Goal: Check status: Check status

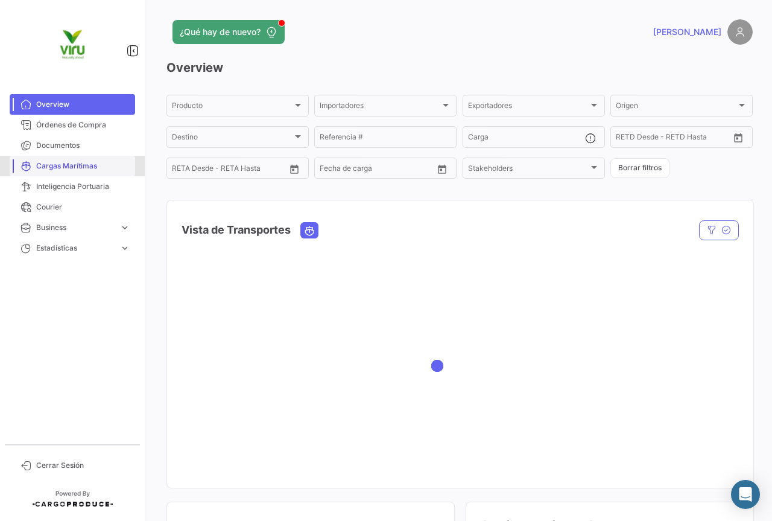
click at [92, 170] on span "Cargas Marítimas" at bounding box center [83, 165] width 94 height 11
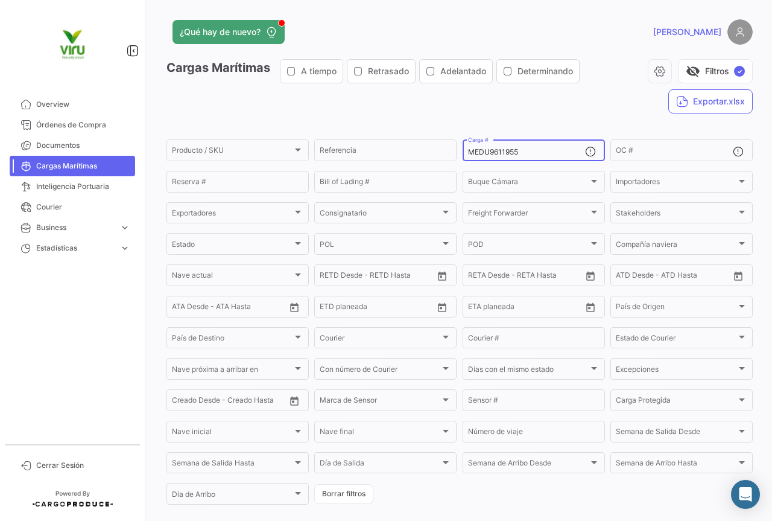
drag, startPoint x: 531, startPoint y: 154, endPoint x: 466, endPoint y: 155, distance: 65.8
click at [468, 155] on input "MEDU9611955" at bounding box center [526, 152] width 117 height 8
paste input "CGMU6916436"
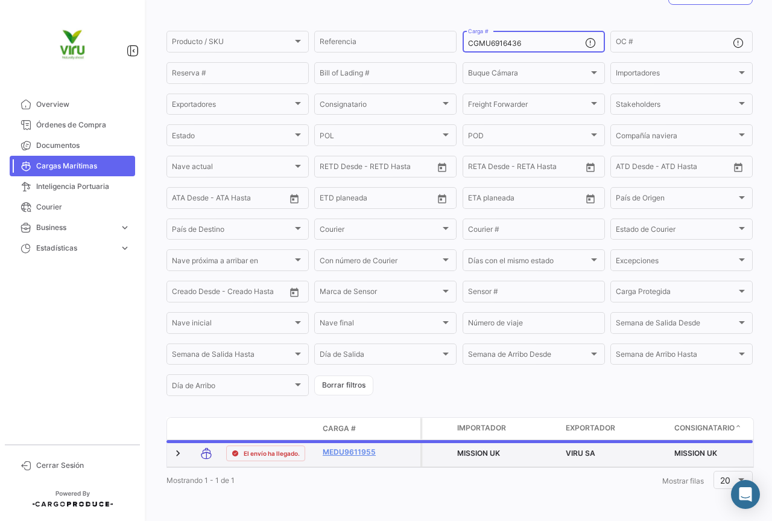
scroll to position [112, 0]
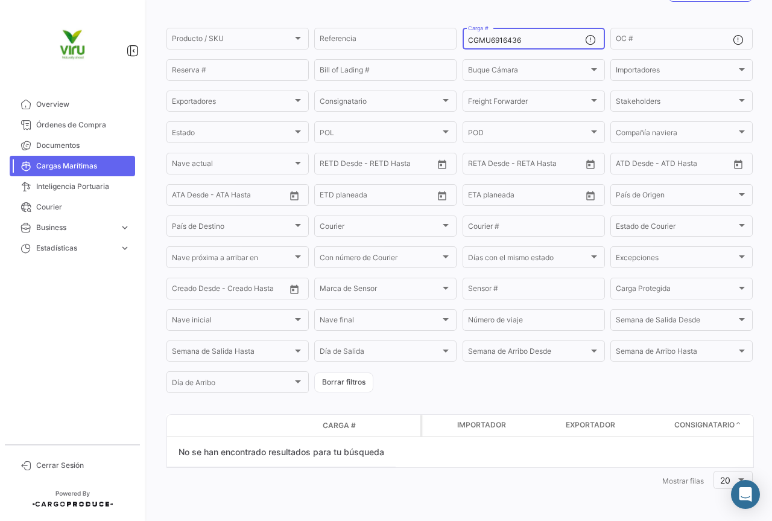
drag, startPoint x: 524, startPoint y: 40, endPoint x: 462, endPoint y: 46, distance: 61.8
click at [463, 46] on div "CGMU6916436 Carga #" at bounding box center [534, 38] width 142 height 24
paste input "HLBU9820540"
drag, startPoint x: 543, startPoint y: 39, endPoint x: 464, endPoint y: 45, distance: 79.3
click at [468, 45] on input "HLBU9820540" at bounding box center [526, 40] width 117 height 8
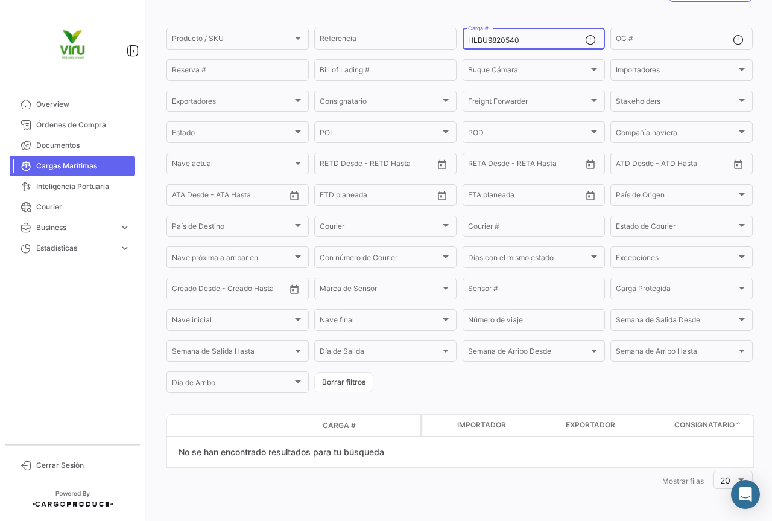
paste input "CGMU6916436"
drag, startPoint x: 545, startPoint y: 38, endPoint x: 466, endPoint y: 35, distance: 79.1
click at [468, 35] on div "CGMU6916436 Carga #" at bounding box center [526, 38] width 117 height 24
paste input "HLBU9820540"
drag, startPoint x: 525, startPoint y: 41, endPoint x: 461, endPoint y: 42, distance: 64.6
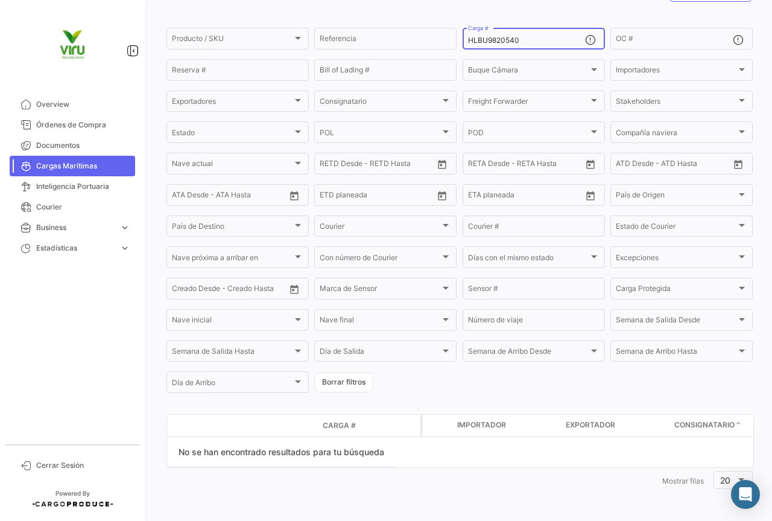
click at [463, 42] on div "HLBU9820540 Carga #" at bounding box center [534, 38] width 142 height 24
paste input "ZMOU8958156"
drag, startPoint x: 550, startPoint y: 43, endPoint x: 463, endPoint y: 37, distance: 87.1
click at [463, 37] on div "ZMOU8958156 Carga #" at bounding box center [534, 38] width 142 height 24
paste input "TLLU1079773"
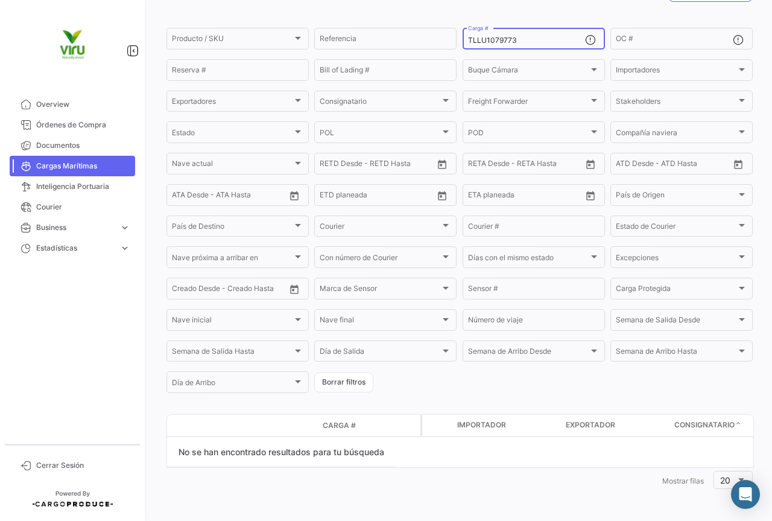
drag, startPoint x: 533, startPoint y: 39, endPoint x: 461, endPoint y: 31, distance: 72.2
click at [463, 31] on div "TLLU1079773 Carga #" at bounding box center [534, 38] width 142 height 24
paste input "SZLU5018010"
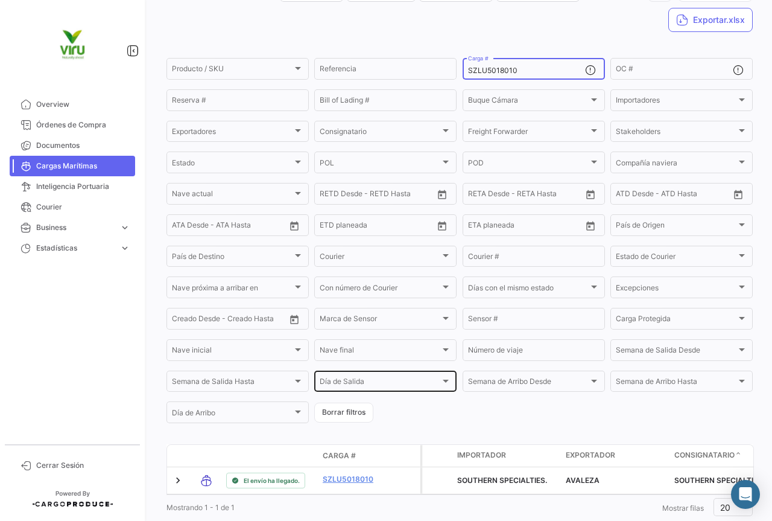
scroll to position [121, 0]
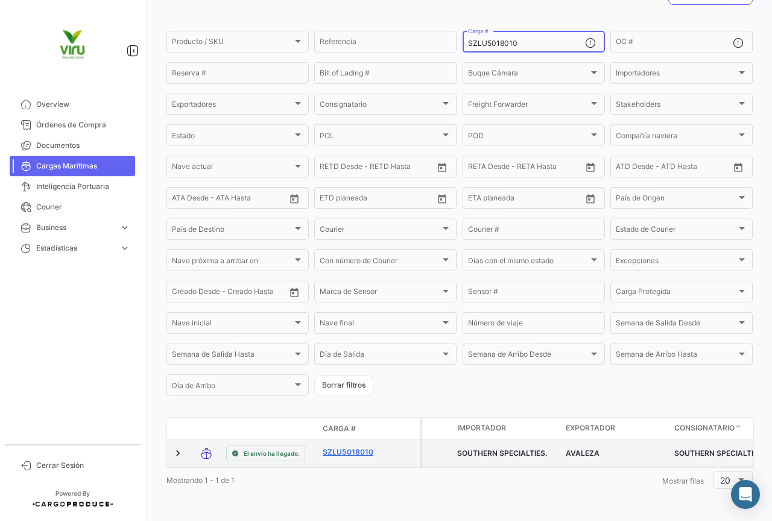
type input "SZLU5018010"
click at [353, 446] on link "SZLU5018010" at bounding box center [354, 451] width 63 height 11
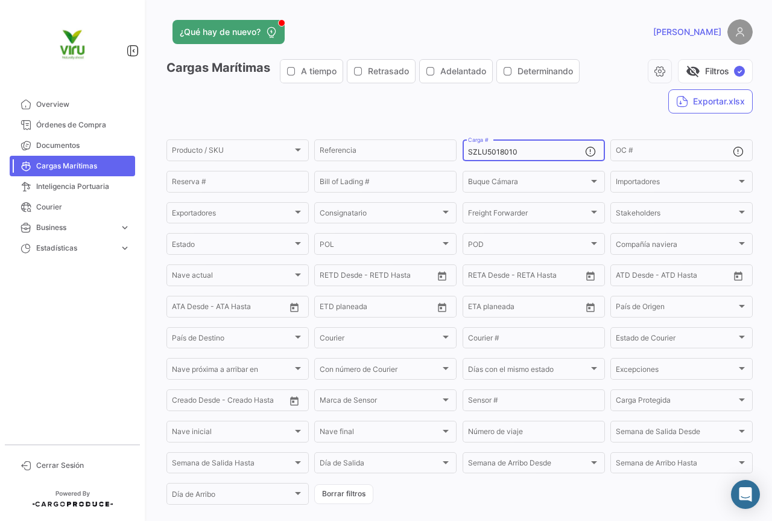
drag, startPoint x: 532, startPoint y: 152, endPoint x: 458, endPoint y: 153, distance: 74.2
click at [458, 153] on form "Producto / SKU Producto / SKU Referencia SZLU5018010 Carga # OC # Reserva # Bil…" at bounding box center [459, 322] width 586 height 369
paste input "TLLU1078714"
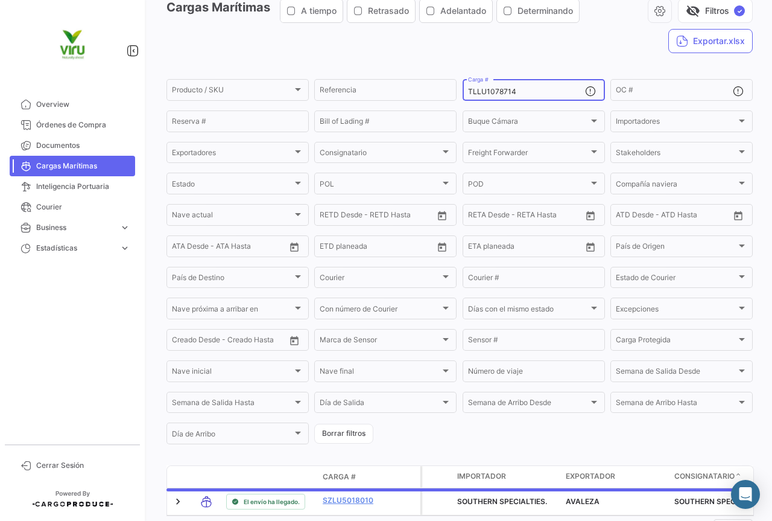
scroll to position [118, 0]
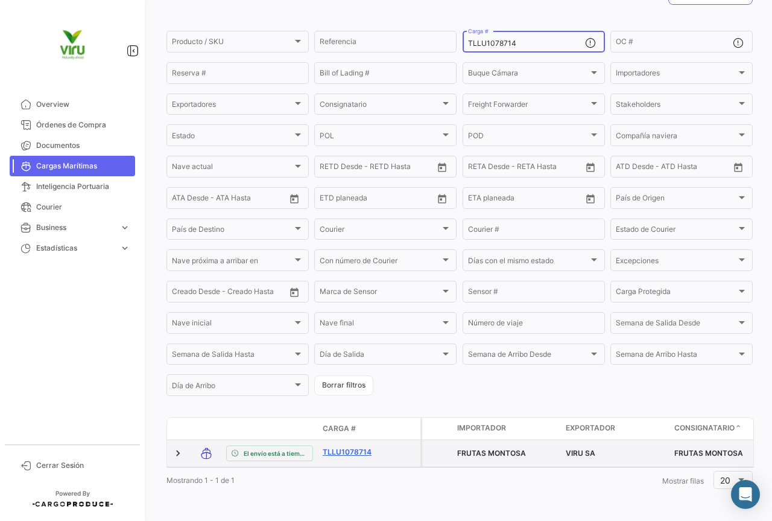
type input "TLLU1078714"
click at [349, 446] on link "TLLU1078714" at bounding box center [354, 451] width 63 height 11
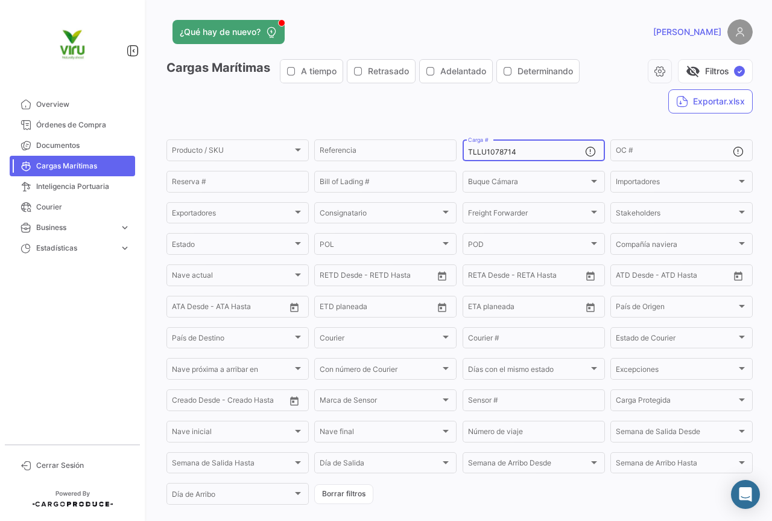
drag, startPoint x: 533, startPoint y: 151, endPoint x: 459, endPoint y: 154, distance: 73.6
click at [463, 154] on div "TLLU1078714 Carga #" at bounding box center [534, 150] width 142 height 24
paste input "9562"
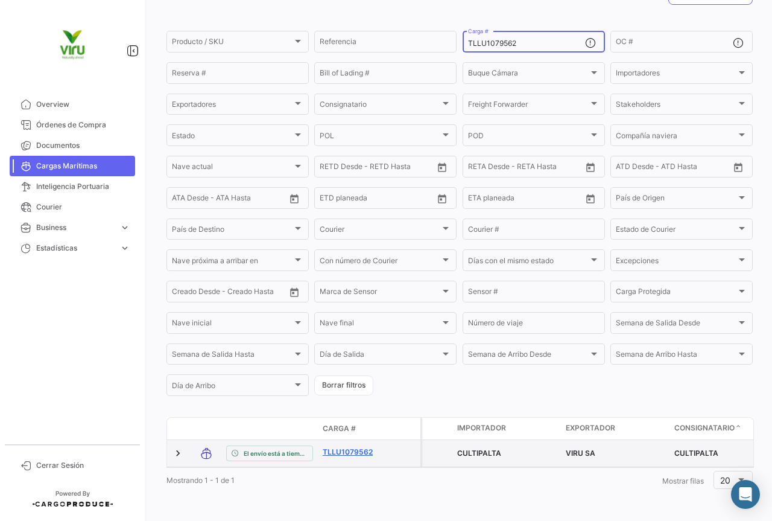
type input "TLLU1079562"
click at [355, 446] on link "TLLU1079562" at bounding box center [354, 451] width 63 height 11
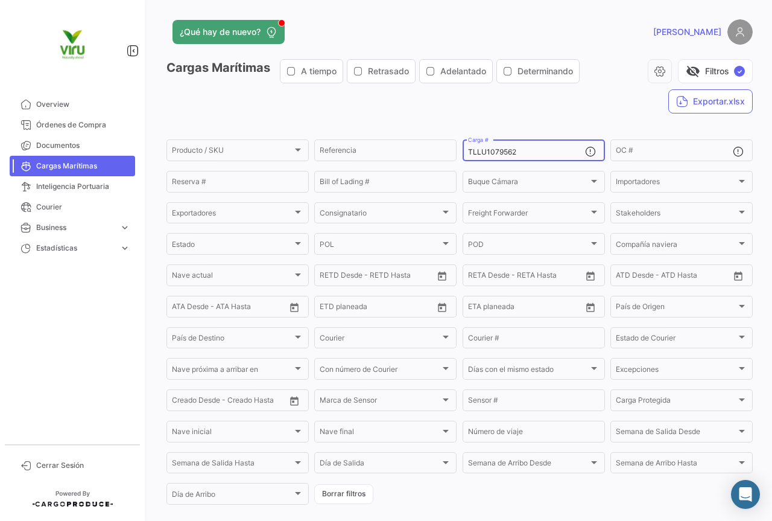
drag, startPoint x: 536, startPoint y: 154, endPoint x: 455, endPoint y: 152, distance: 81.5
click at [455, 152] on form "Producto / SKU Producto / SKU Referencia TLLU1079562 Carga # OC # Reserva # Bil…" at bounding box center [459, 322] width 586 height 369
paste input "80455"
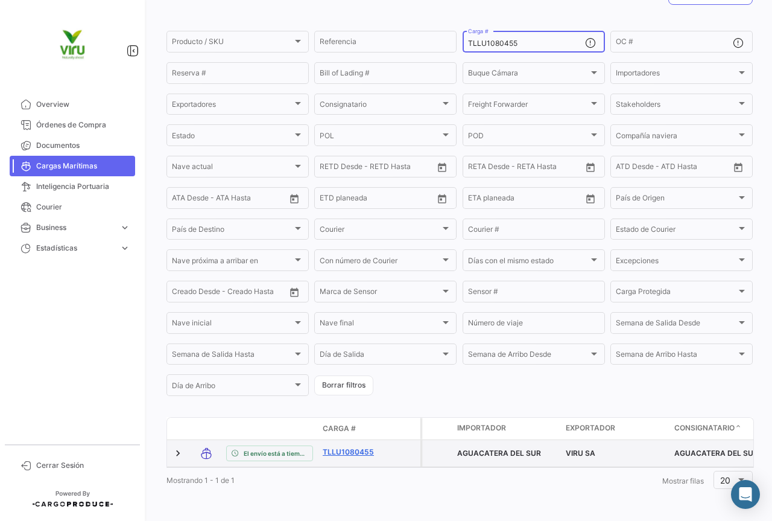
type input "TLLU1080455"
click at [350, 446] on link "TLLU1080455" at bounding box center [354, 451] width 63 height 11
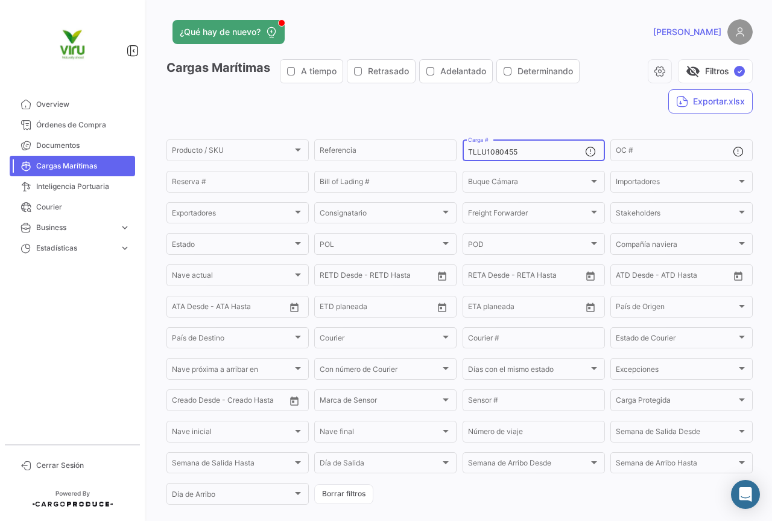
drag, startPoint x: 535, startPoint y: 152, endPoint x: 465, endPoint y: 155, distance: 70.0
click at [468, 155] on input "TLLU1080455" at bounding box center [526, 152] width 117 height 8
paste input "MSDU9781666"
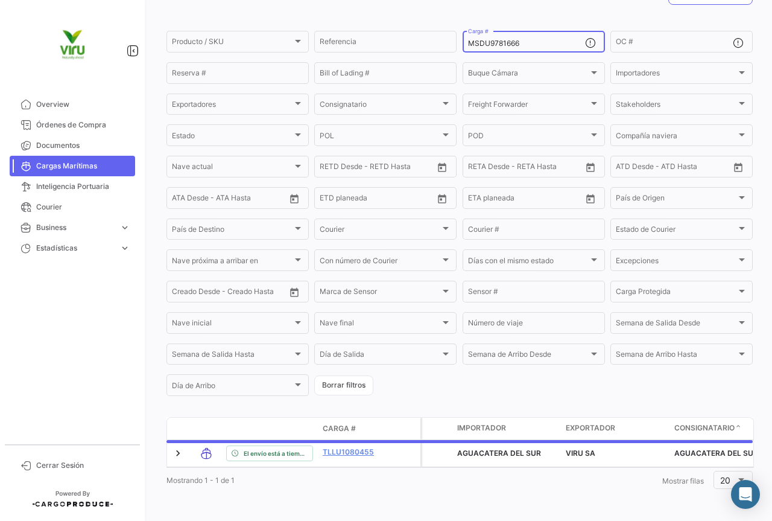
scroll to position [112, 0]
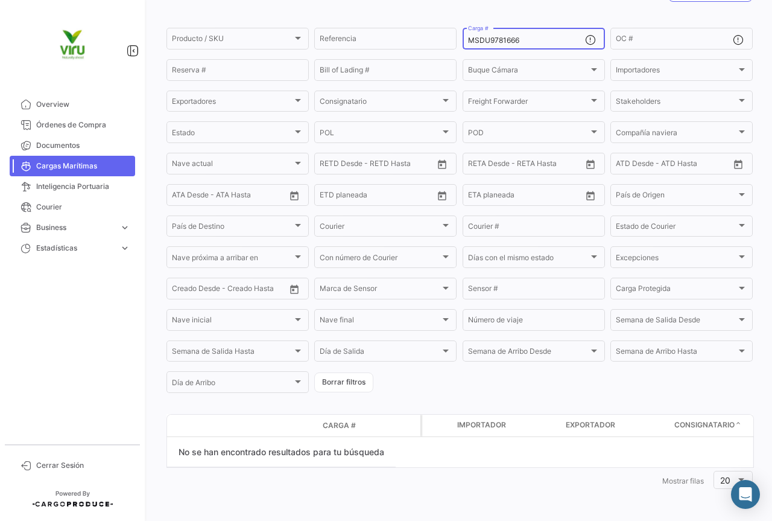
drag, startPoint x: 530, startPoint y: 43, endPoint x: 463, endPoint y: 44, distance: 67.0
click at [463, 44] on div "MSDU9781666 Carga #" at bounding box center [534, 38] width 142 height 24
paste input "MAU1428662"
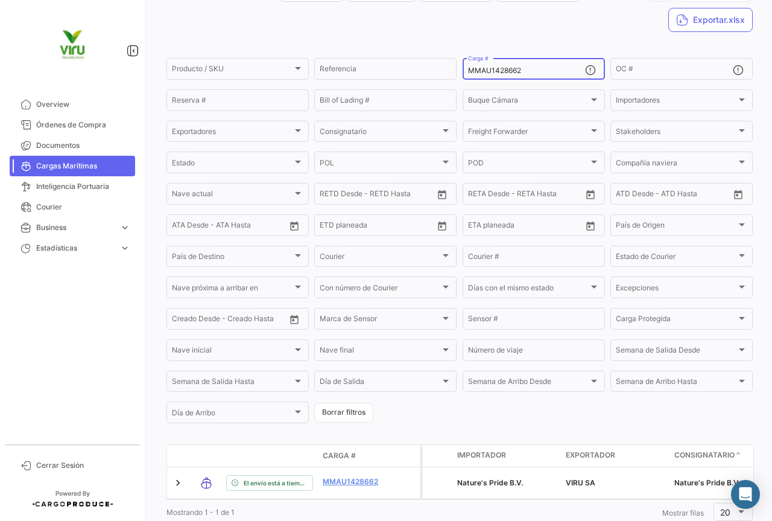
scroll to position [118, 0]
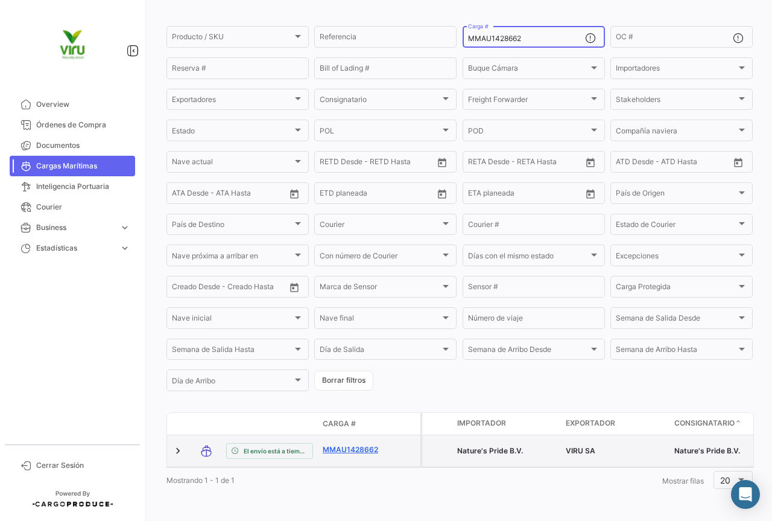
type input "MMAU1428662"
click at [358, 444] on link "MMAU1428662" at bounding box center [354, 449] width 63 height 11
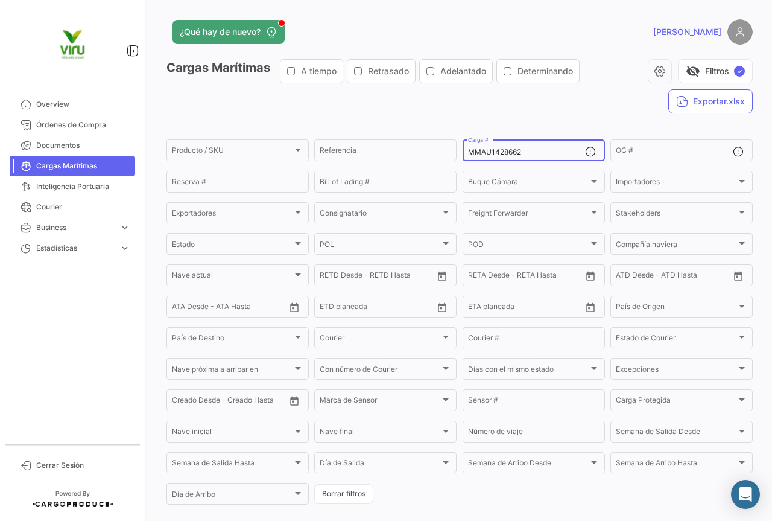
drag, startPoint x: 550, startPoint y: 148, endPoint x: 459, endPoint y: 153, distance: 90.6
click at [463, 153] on div "MMAU1428662 Carga #" at bounding box center [534, 150] width 142 height 24
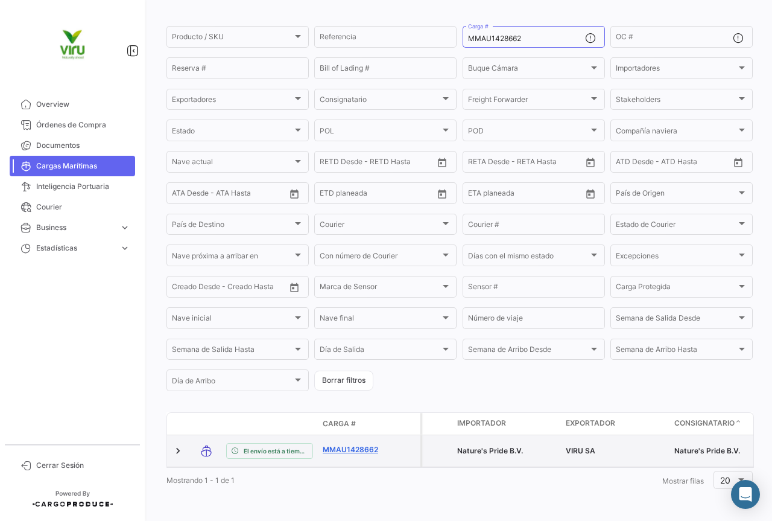
click at [372, 444] on link "MMAU1428662" at bounding box center [354, 449] width 63 height 11
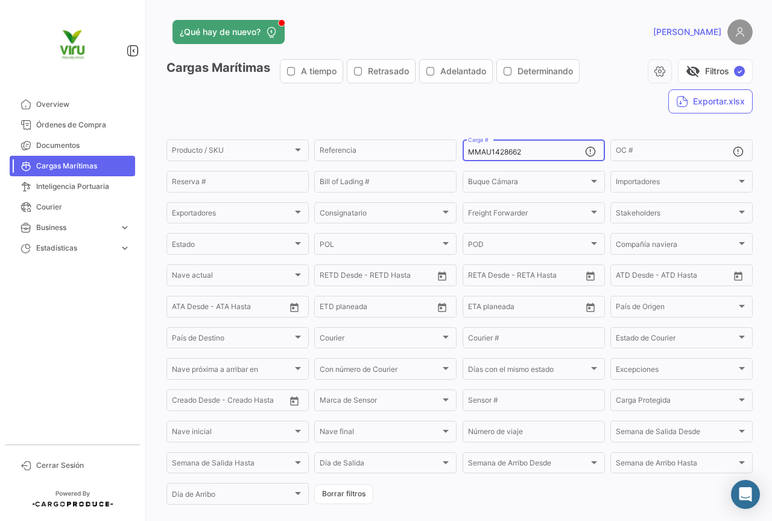
drag, startPoint x: 536, startPoint y: 152, endPoint x: 466, endPoint y: 151, distance: 70.6
click at [468, 151] on input "MMAU1428662" at bounding box center [526, 152] width 117 height 8
paste input "35194"
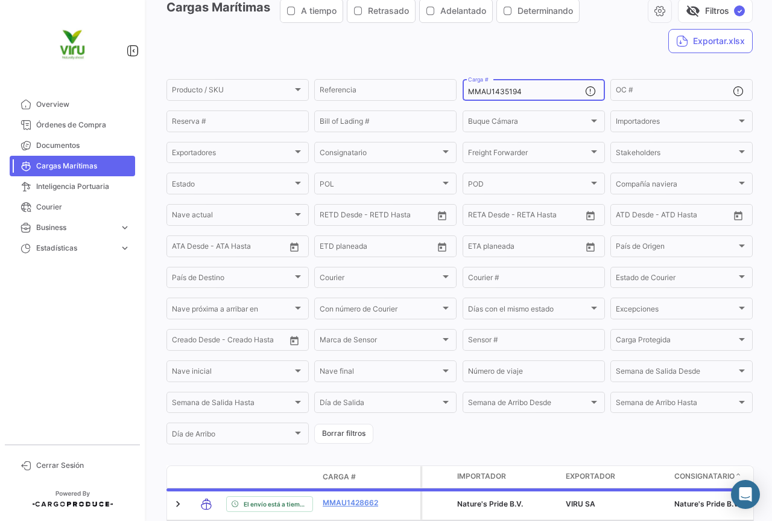
scroll to position [118, 0]
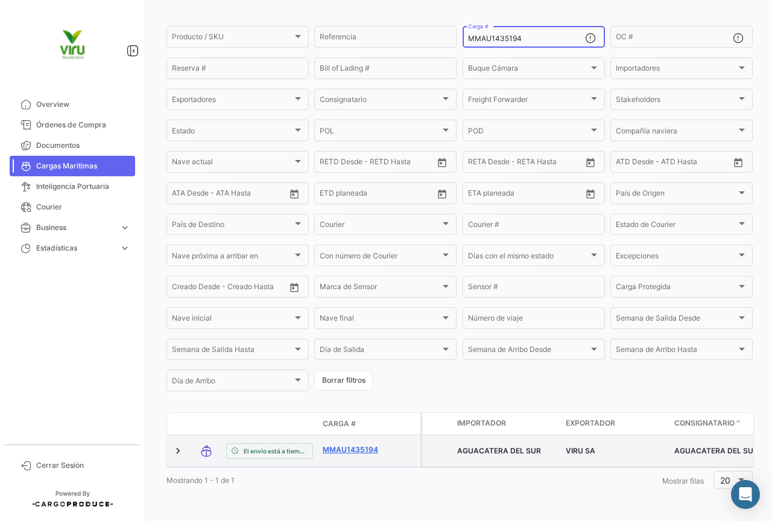
type input "MMAU1435194"
click at [356, 445] on link "MMAU1435194" at bounding box center [354, 449] width 63 height 11
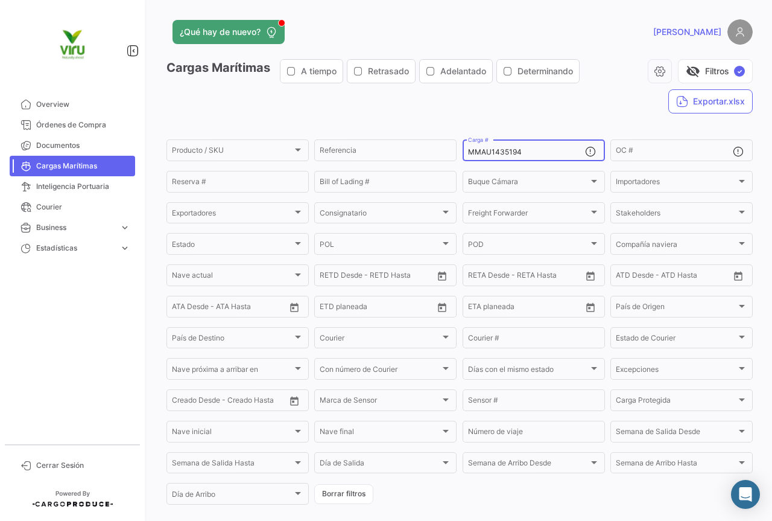
drag, startPoint x: 527, startPoint y: 152, endPoint x: 457, endPoint y: 152, distance: 70.0
click at [457, 152] on form "Producto / SKU Producto / SKU Referencia MMAU1435194 Carga # OC # Reserva # Bil…" at bounding box center [459, 322] width 586 height 369
paste input "CAU6021073"
type input "MCAU6021073"
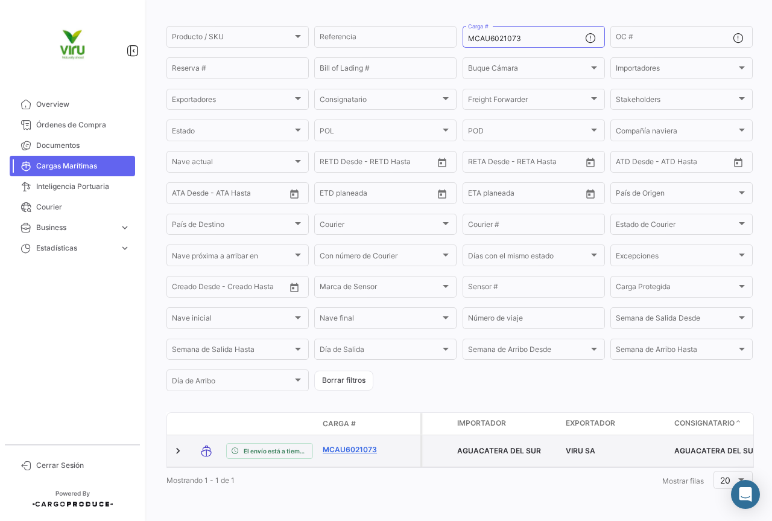
click at [363, 444] on link "MCAU6021073" at bounding box center [354, 449] width 63 height 11
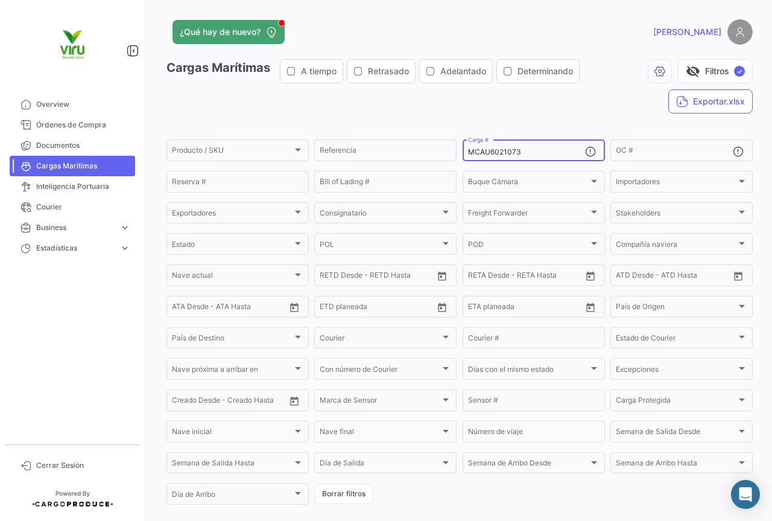
drag, startPoint x: 534, startPoint y: 156, endPoint x: 463, endPoint y: 162, distance: 70.9
click at [463, 162] on mat-form-field "MCAU6021073 Carga #" at bounding box center [534, 150] width 142 height 25
paste input "MAU1434916"
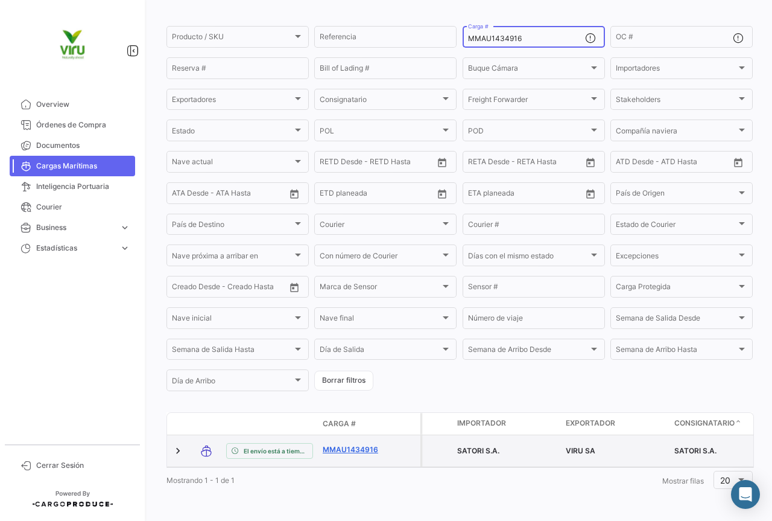
type input "MMAU1434916"
click at [348, 444] on link "MMAU1434916" at bounding box center [354, 449] width 63 height 11
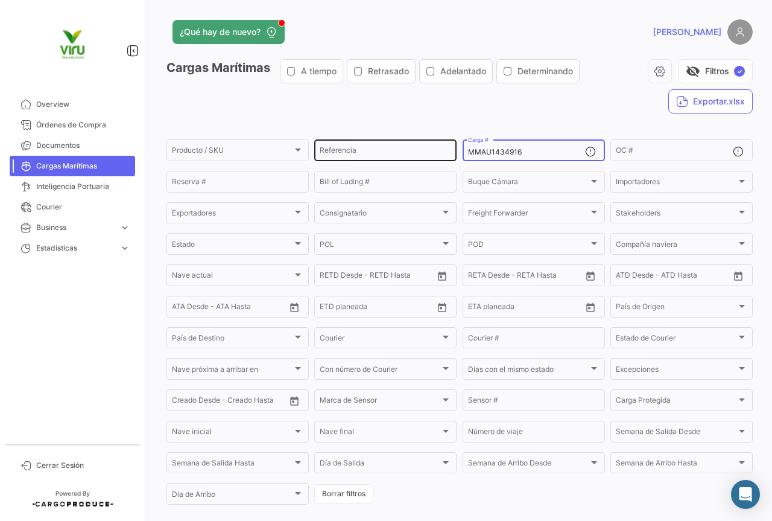
drag, startPoint x: 560, startPoint y: 152, endPoint x: 446, endPoint y: 141, distance: 115.1
click at [0, 0] on div "Producto / SKU Producto / SKU Referencia MMAU1434916 Carga # OC # Reserva # Bil…" at bounding box center [0, 0] width 0 height 0
paste input "CGMU6927261"
type input "CGMU6927261"
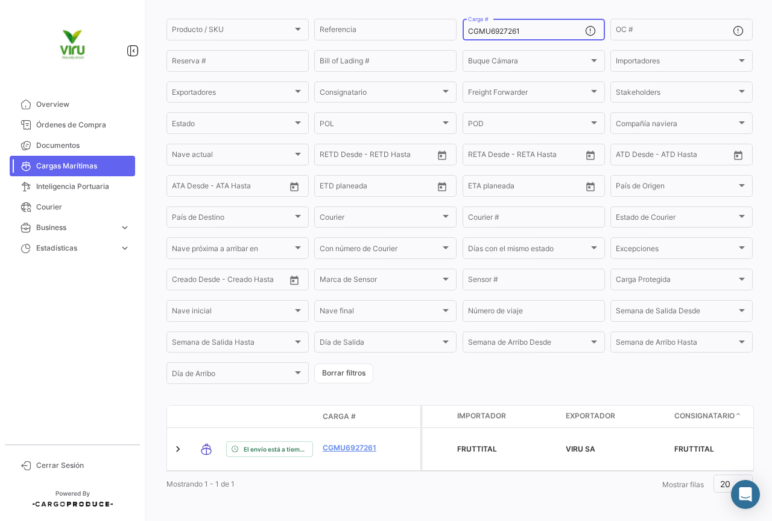
scroll to position [122, 0]
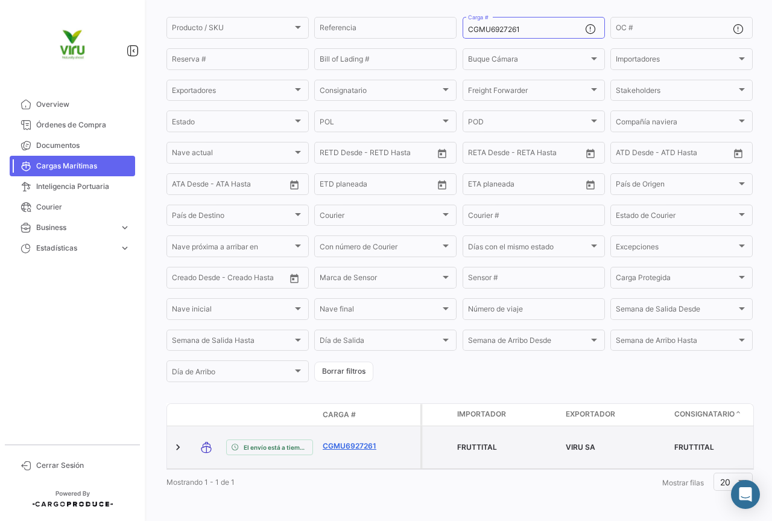
click at [366, 440] on link "CGMU6927261" at bounding box center [354, 445] width 63 height 11
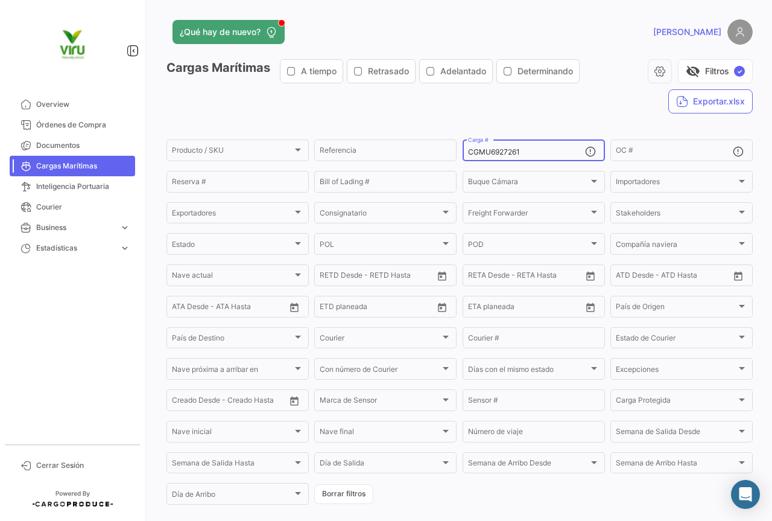
drag, startPoint x: 531, startPoint y: 150, endPoint x: 466, endPoint y: 150, distance: 65.1
click at [468, 150] on input "CGMU6927261" at bounding box center [526, 152] width 117 height 8
paste input "7001974"
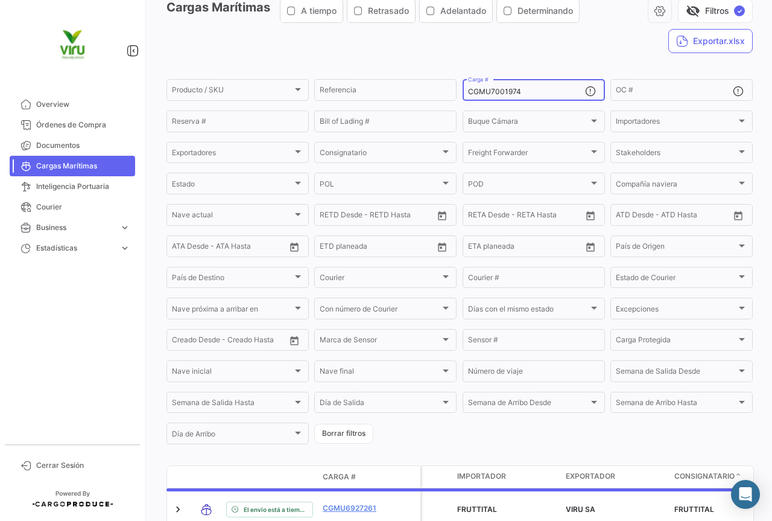
scroll to position [121, 0]
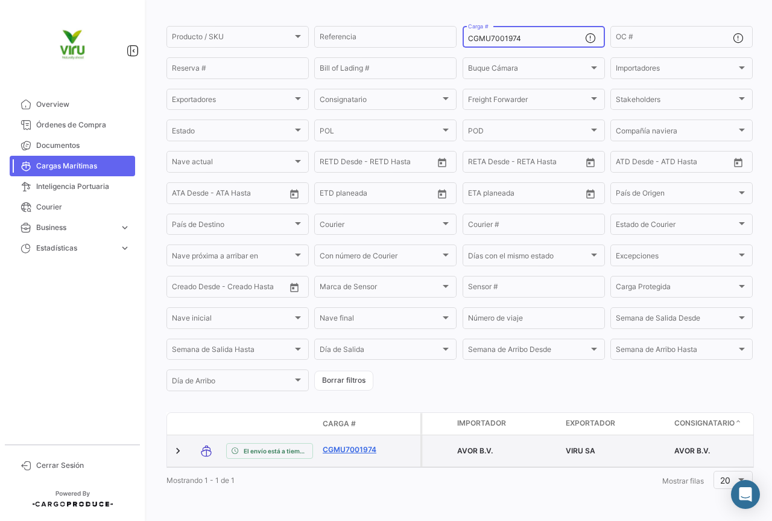
type input "CGMU7001974"
click at [362, 444] on link "CGMU7001974" at bounding box center [354, 449] width 63 height 11
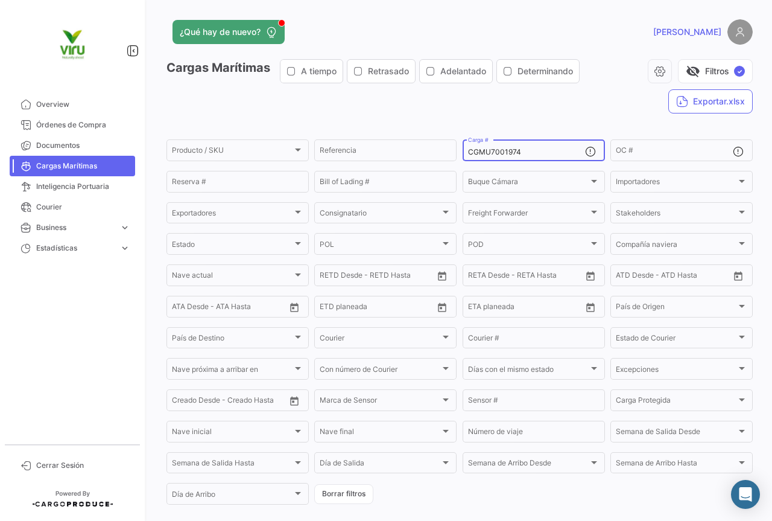
drag, startPoint x: 519, startPoint y: 155, endPoint x: 461, endPoint y: 153, distance: 58.6
click at [463, 153] on div "CGMU7001974 Carga #" at bounding box center [534, 150] width 142 height 24
paste input "HLBU6046786"
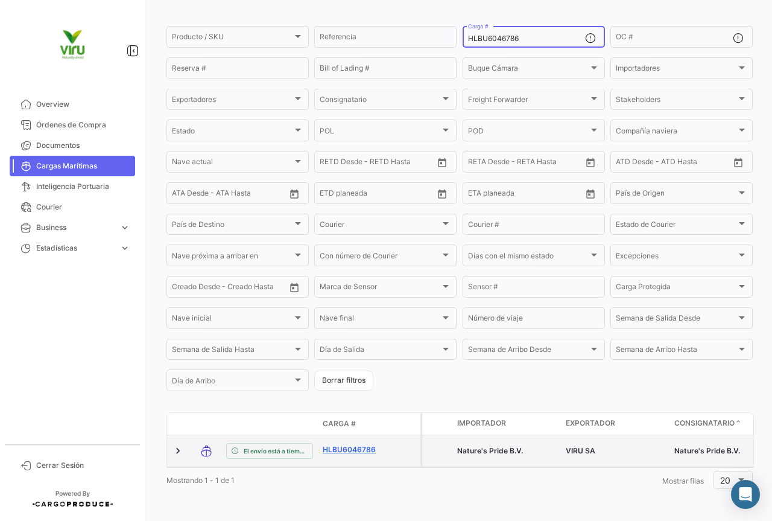
scroll to position [118, 0]
type input "HLBU6046786"
click at [352, 444] on link "HLBU6046786" at bounding box center [354, 449] width 63 height 11
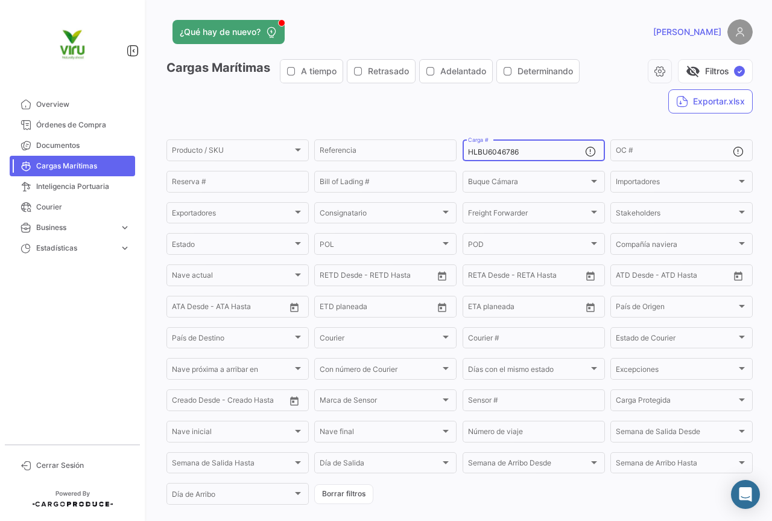
drag, startPoint x: 534, startPoint y: 150, endPoint x: 461, endPoint y: 155, distance: 72.6
click at [463, 155] on div "HLBU6046786 Carga #" at bounding box center [534, 150] width 142 height 24
paste input "CGMU6944952"
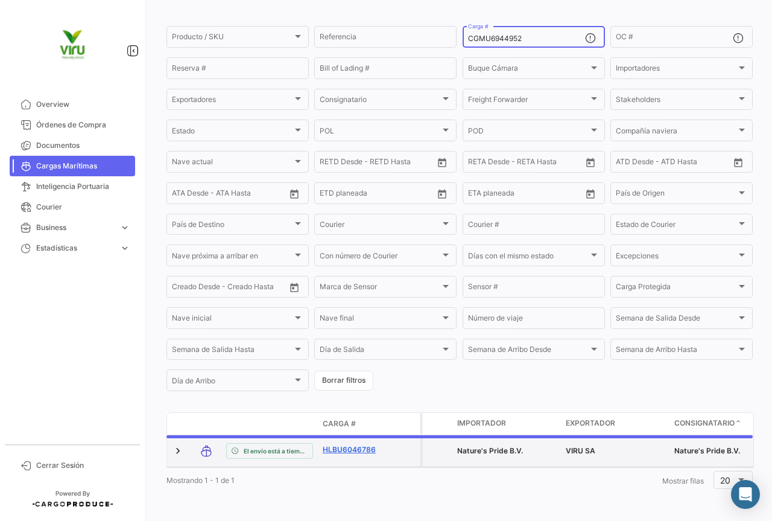
type input "CGMU6944952"
click at [355, 444] on link "HLBU6046786" at bounding box center [354, 449] width 63 height 11
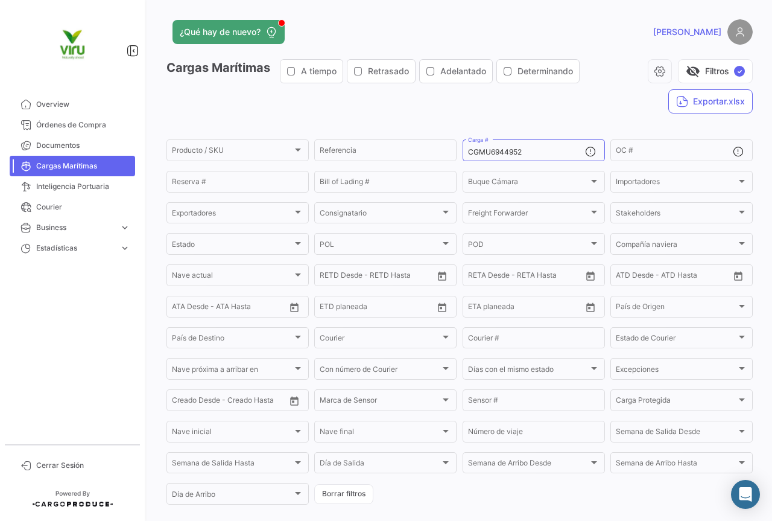
scroll to position [81, 0]
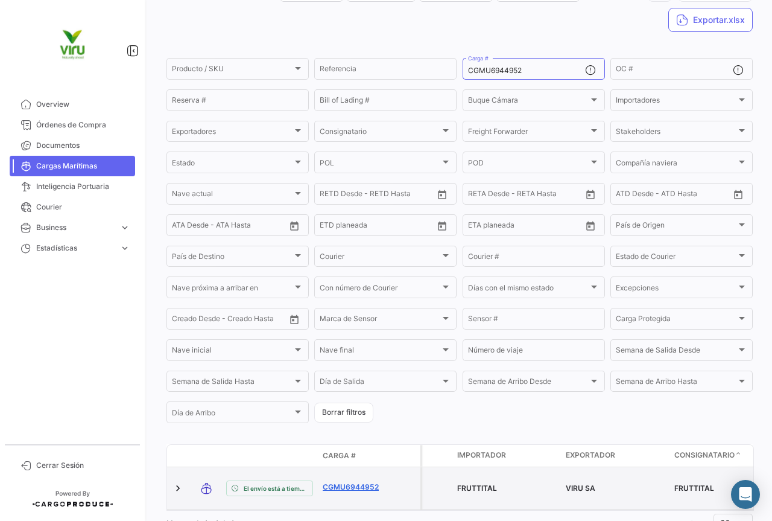
click at [364, 481] on link "CGMU6944952" at bounding box center [354, 486] width 63 height 11
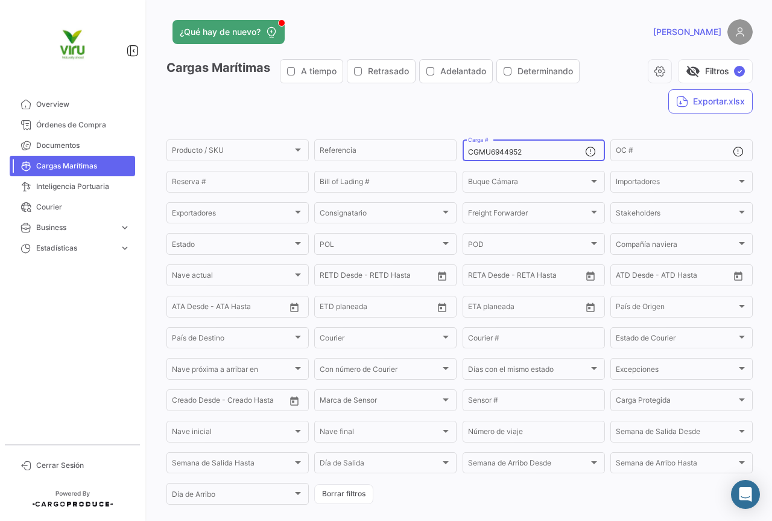
drag, startPoint x: 530, startPoint y: 146, endPoint x: 524, endPoint y: 149, distance: 7.3
click at [524, 149] on div "CGMU6944952 Carga #" at bounding box center [526, 150] width 117 height 24
drag, startPoint x: 533, startPoint y: 150, endPoint x: 469, endPoint y: 149, distance: 63.9
click at [469, 149] on input "CGMU6944952" at bounding box center [526, 152] width 117 height 8
click at [531, 147] on div "CGMU6944952 Carga #" at bounding box center [526, 150] width 117 height 24
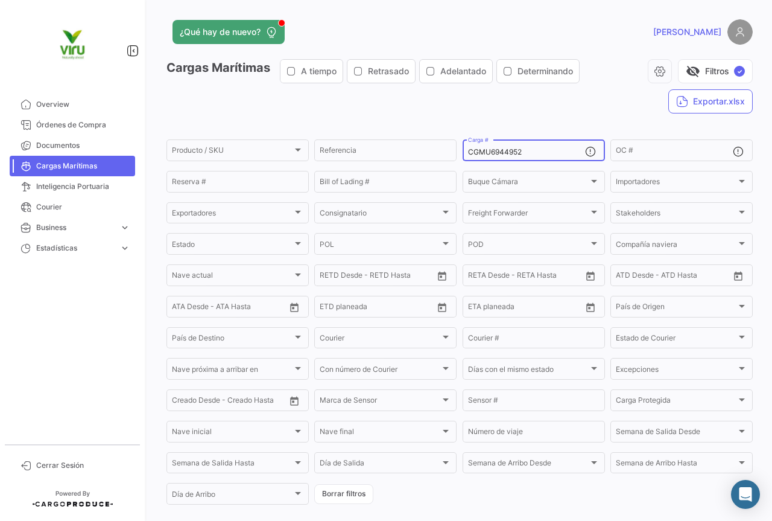
type input "C"
paste input "CGMU6927596"
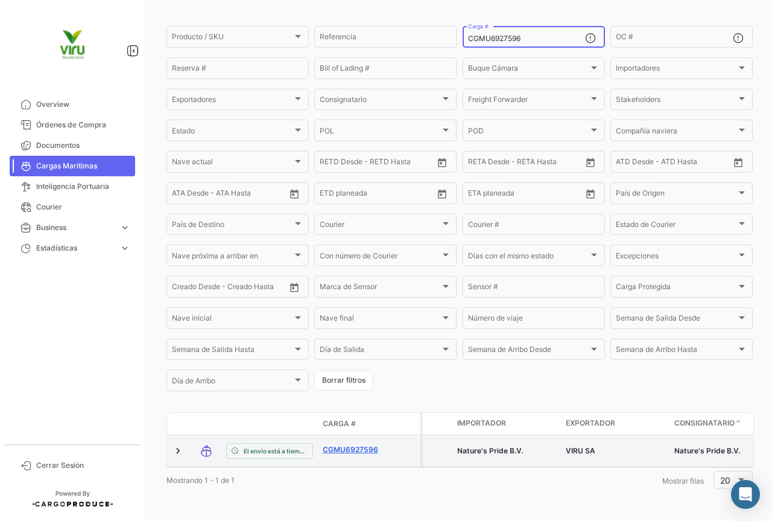
type input "CGMU6927596"
click at [370, 444] on link "CGMU6927596" at bounding box center [354, 449] width 63 height 11
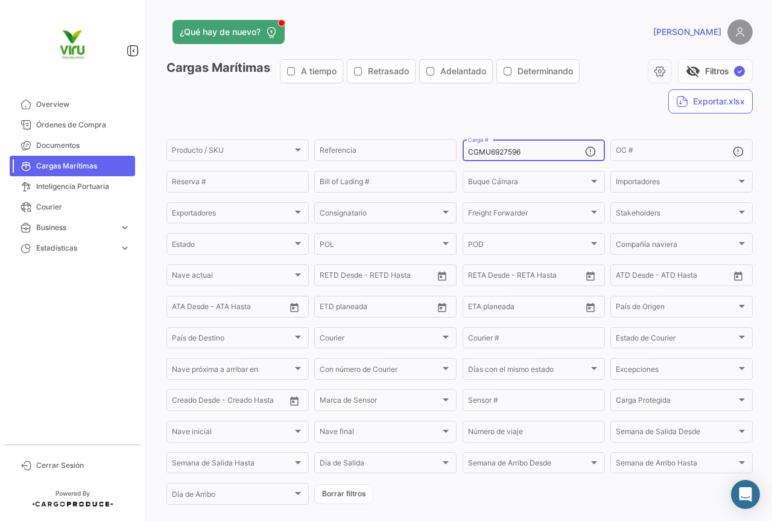
drag, startPoint x: 528, startPoint y: 153, endPoint x: 464, endPoint y: 153, distance: 63.9
click at [468, 153] on input "CGMU6927596" at bounding box center [526, 152] width 117 height 8
paste input "74957"
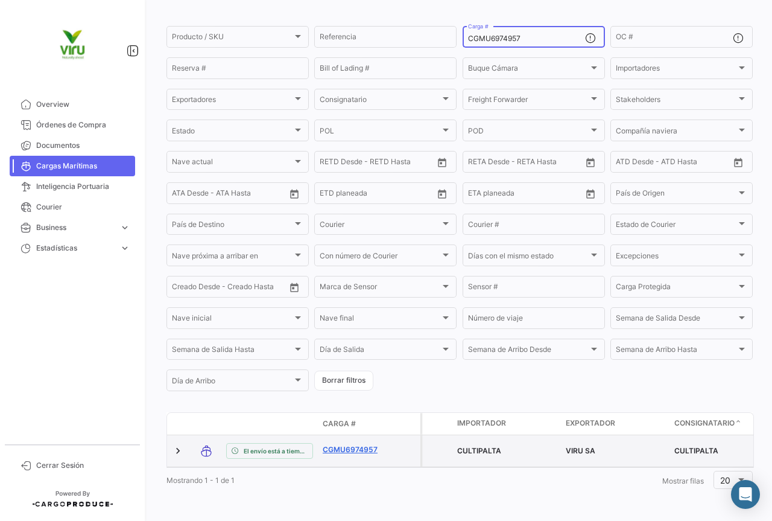
type input "CGMU6974957"
click at [358, 444] on link "CGMU6974957" at bounding box center [354, 449] width 63 height 11
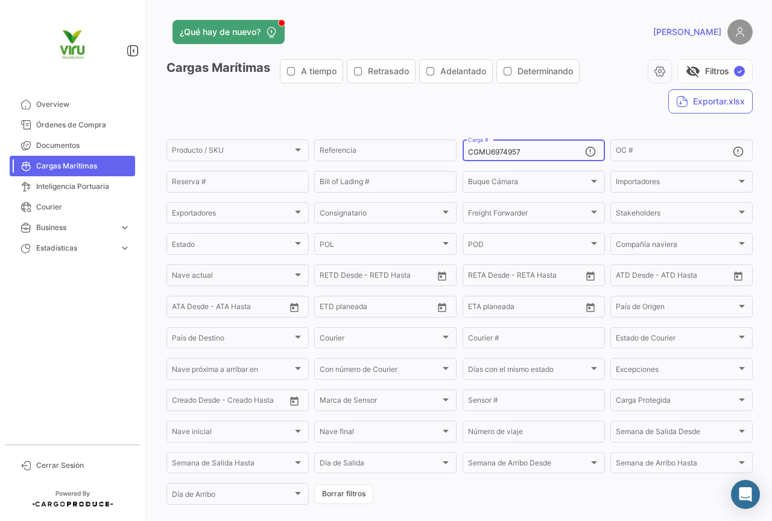
drag, startPoint x: 530, startPoint y: 149, endPoint x: 461, endPoint y: 150, distance: 68.2
click at [463, 150] on div "CGMU6974957 Carga #" at bounding box center [534, 150] width 142 height 24
paste input "HLBU9257268"
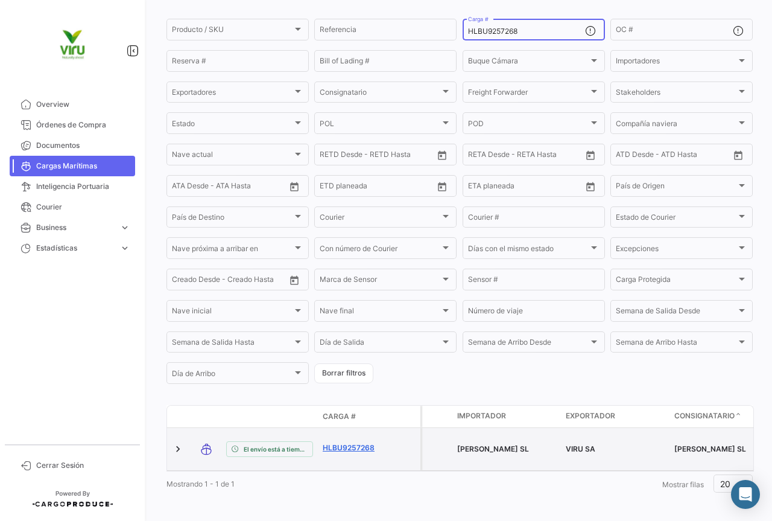
type input "HLBU9257268"
click at [372, 442] on link "HLBU9257268" at bounding box center [354, 447] width 63 height 11
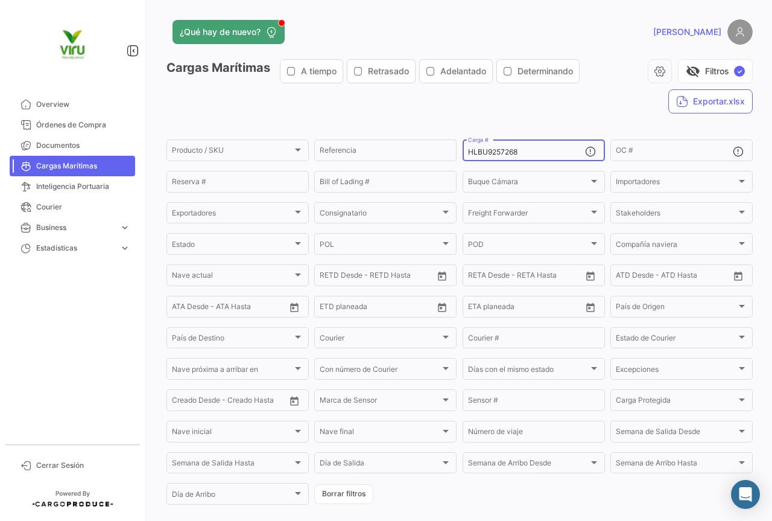
drag, startPoint x: 527, startPoint y: 151, endPoint x: 463, endPoint y: 153, distance: 63.4
click at [463, 153] on div "HLBU9257268 Carga #" at bounding box center [534, 150] width 142 height 24
paste input "SILU703462"
type input "SILU7034628"
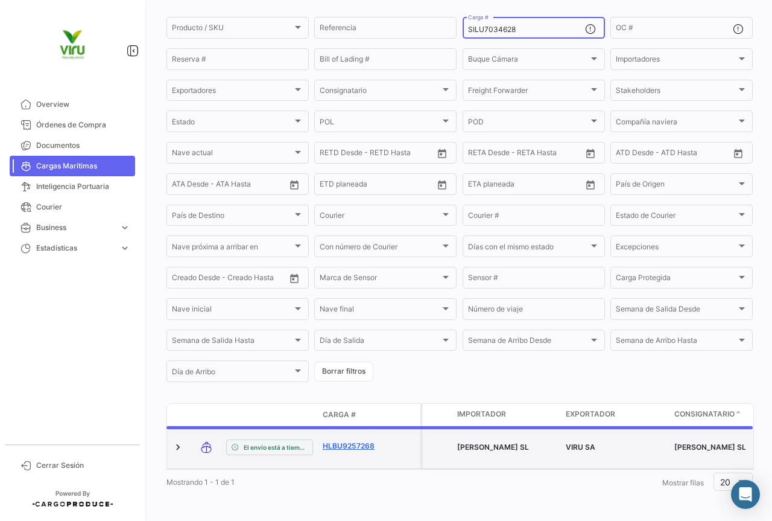
scroll to position [118, 0]
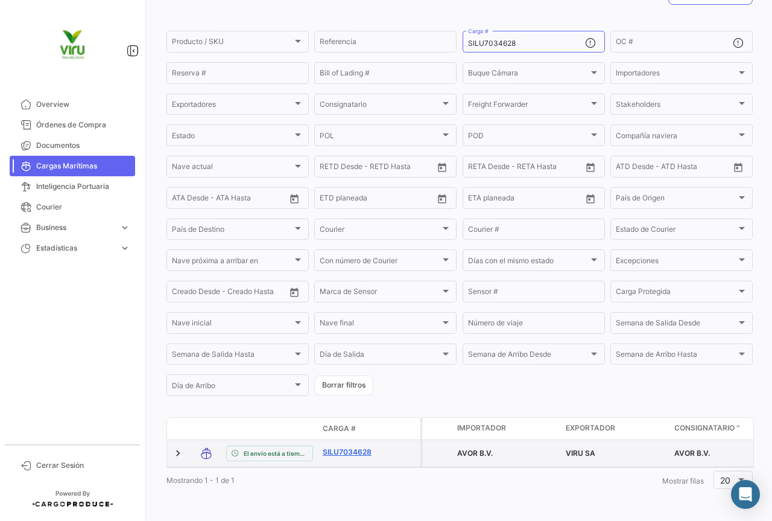
click at [341, 446] on link "SILU7034628" at bounding box center [354, 451] width 63 height 11
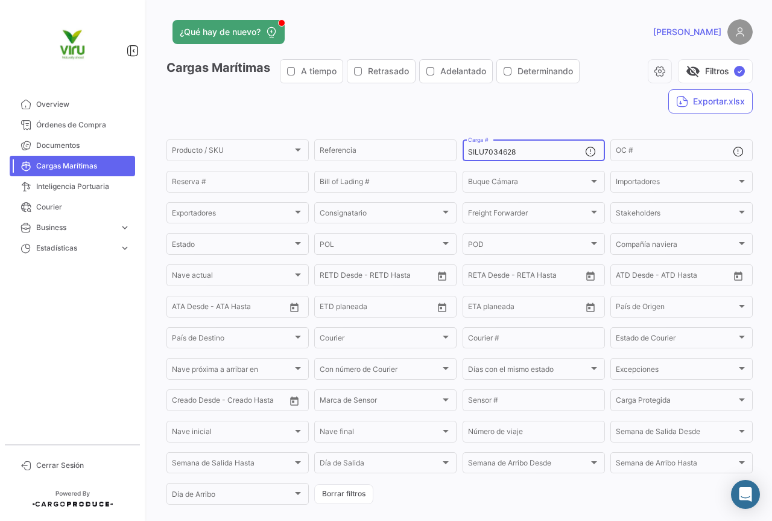
drag, startPoint x: 530, startPoint y: 150, endPoint x: 463, endPoint y: 153, distance: 67.0
click at [463, 153] on div "SILU7034628 Carga #" at bounding box center [534, 150] width 142 height 24
paste input "CGMU6963187"
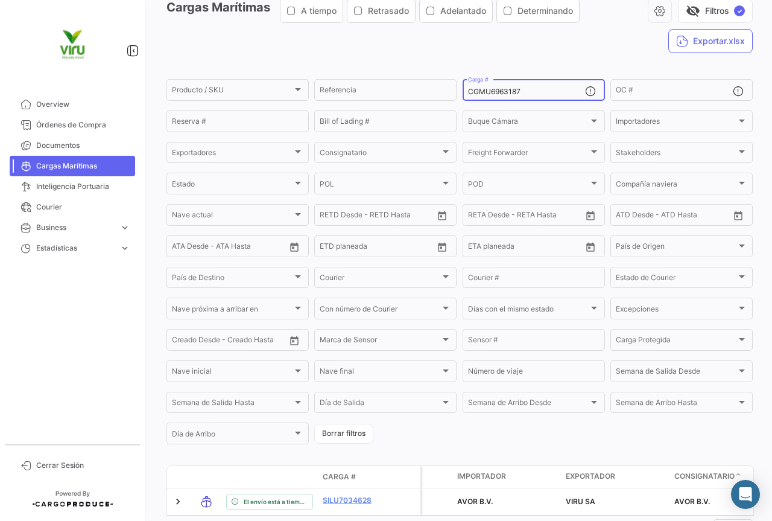
scroll to position [118, 0]
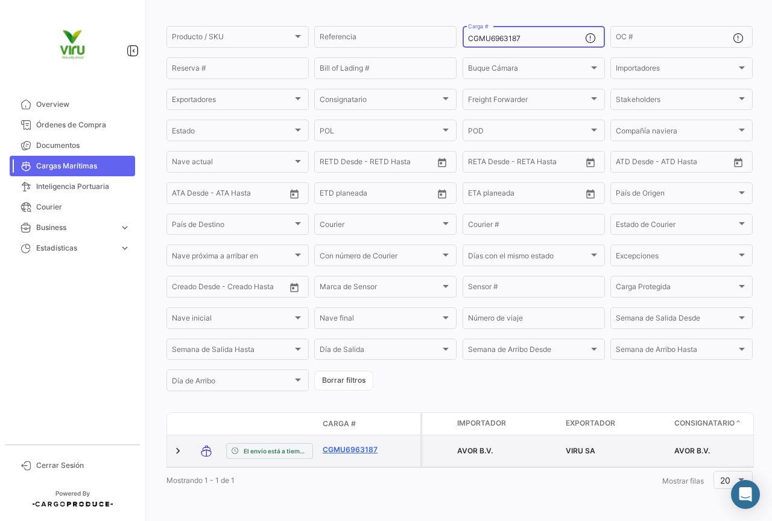
type input "CGMU6963187"
click at [351, 446] on link "CGMU6963187" at bounding box center [354, 449] width 63 height 11
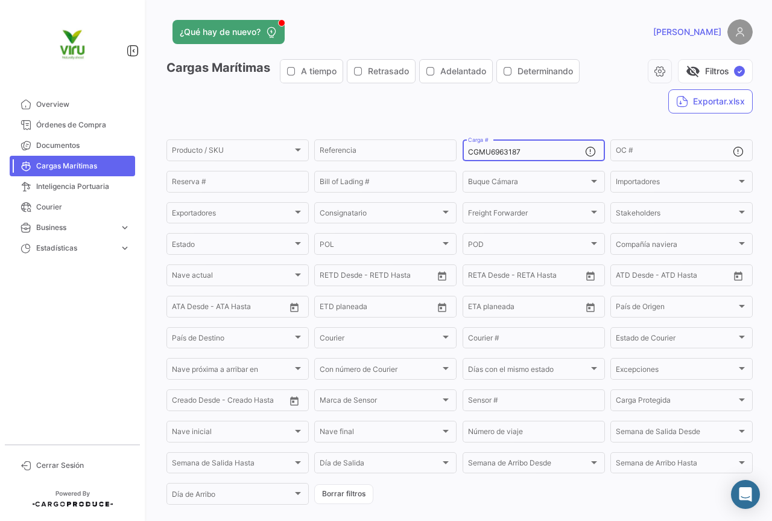
drag, startPoint x: 528, startPoint y: 155, endPoint x: 458, endPoint y: 154, distance: 70.0
click at [458, 154] on form "Producto / SKU Producto / SKU Referencia CGMU6963187 Carga # OC # Reserva # Bil…" at bounding box center [459, 322] width 586 height 369
paste input "29449"
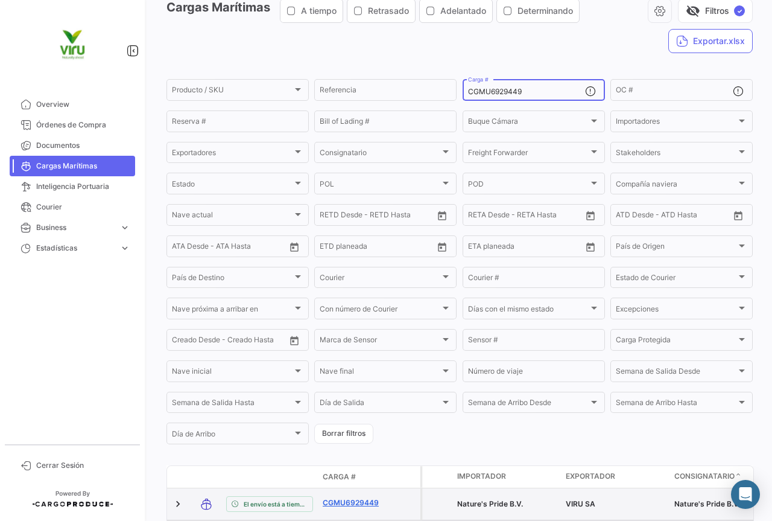
type input "CGMU6929449"
click at [361, 501] on link "CGMU6929449" at bounding box center [354, 502] width 63 height 11
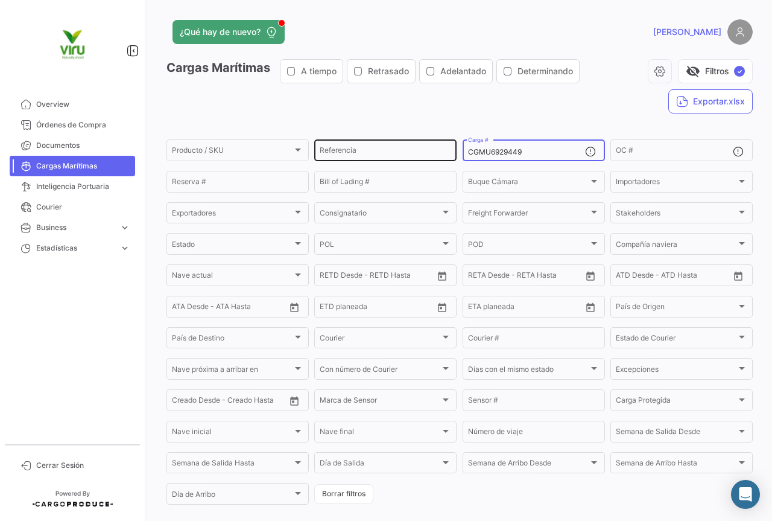
drag, startPoint x: 531, startPoint y: 149, endPoint x: 454, endPoint y: 153, distance: 77.9
click at [0, 0] on div "Producto / SKU Producto / SKU Referencia CGMU6929449 Carga # OC # Reserva # Bil…" at bounding box center [0, 0] width 0 height 0
paste input "5323056"
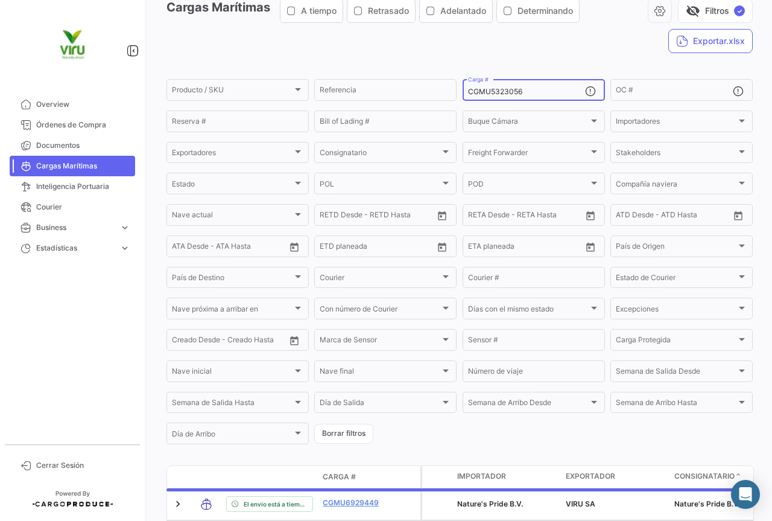
scroll to position [118, 0]
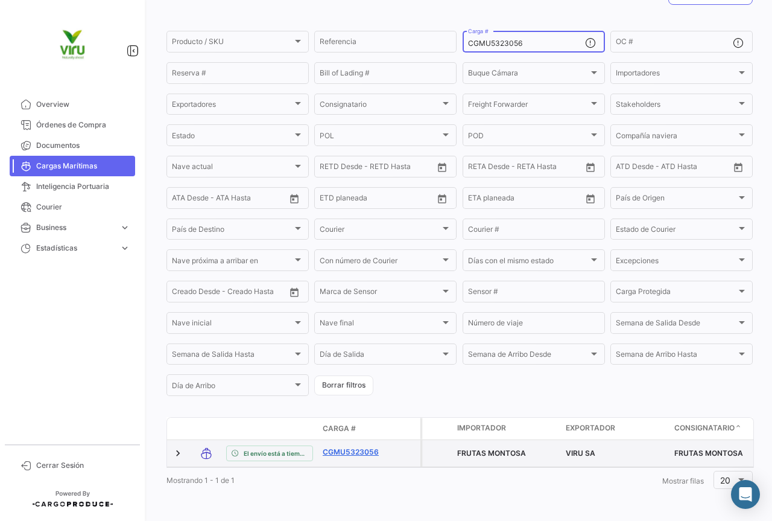
type input "CGMU5323056"
click at [352, 449] on link "CGMU5323056" at bounding box center [354, 451] width 63 height 11
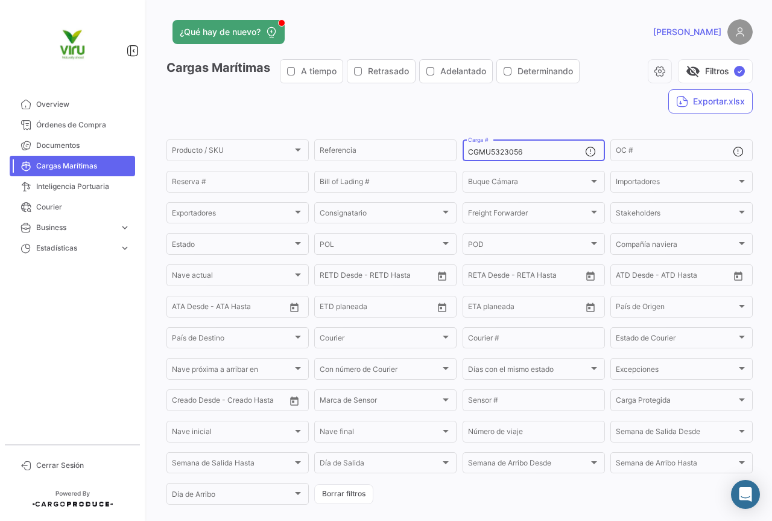
drag, startPoint x: 530, startPoint y: 152, endPoint x: 457, endPoint y: 154, distance: 73.0
click at [457, 154] on form "Producto / SKU Producto / SKU Referencia CGMU5323056 Carga # OC # Reserva # Bil…" at bounding box center [459, 322] width 586 height 369
paste input "ZMOU8968431"
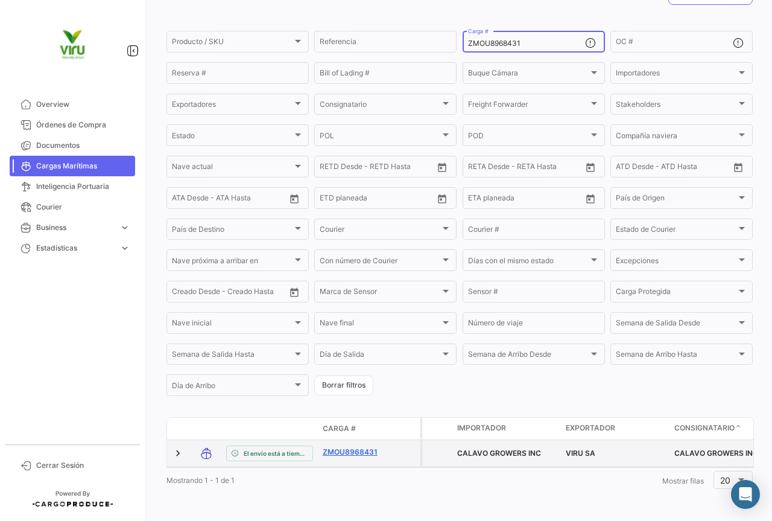
scroll to position [118, 0]
type input "ZMOU8968431"
click at [344, 446] on link "ZMOU8968431" at bounding box center [354, 451] width 63 height 11
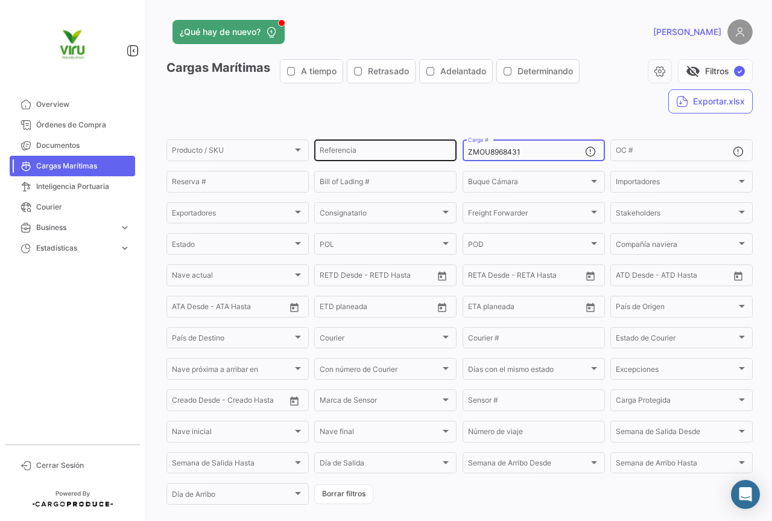
drag, startPoint x: 535, startPoint y: 153, endPoint x: 431, endPoint y: 148, distance: 104.5
click at [0, 0] on div "Producto / SKU Producto / SKU Referencia ZMOU8968431 Carga # OC # Reserva # Bil…" at bounding box center [0, 0] width 0 height 0
paste input "MEDU9657093"
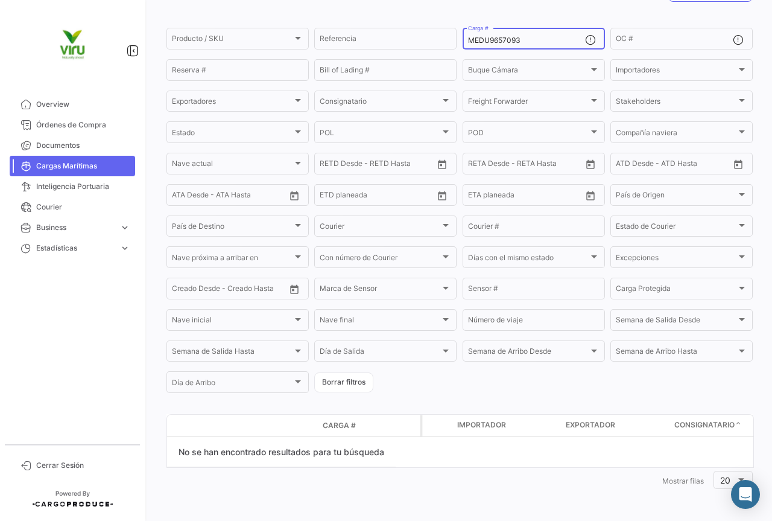
scroll to position [112, 0]
drag, startPoint x: 531, startPoint y: 42, endPoint x: 465, endPoint y: 37, distance: 66.5
click at [468, 37] on input "MEDU9657093" at bounding box center [526, 40] width 117 height 8
paste input "TLLU1080012"
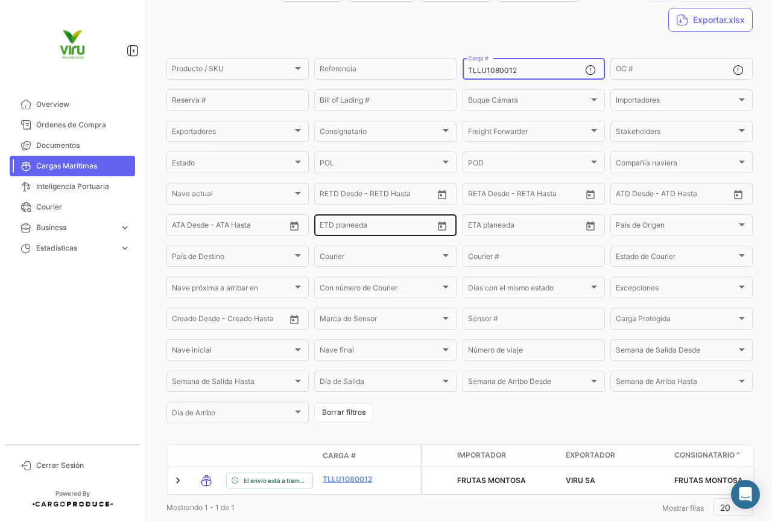
scroll to position [118, 0]
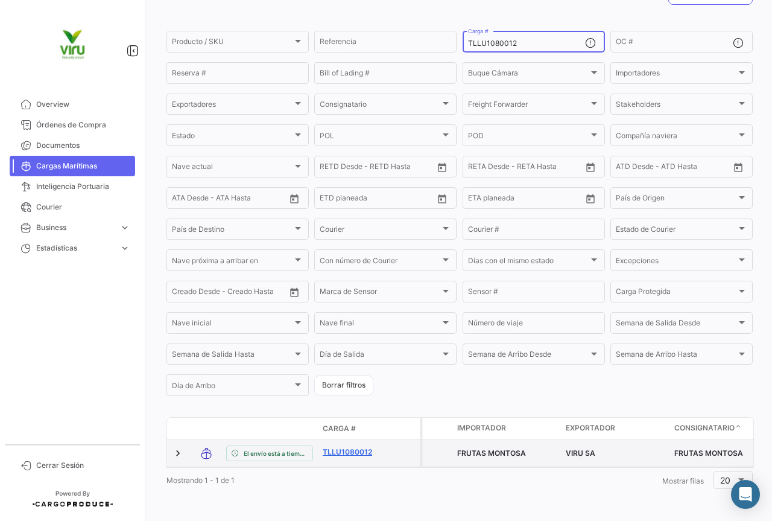
type input "TLLU1080012"
click at [358, 446] on link "TLLU1080012" at bounding box center [354, 451] width 63 height 11
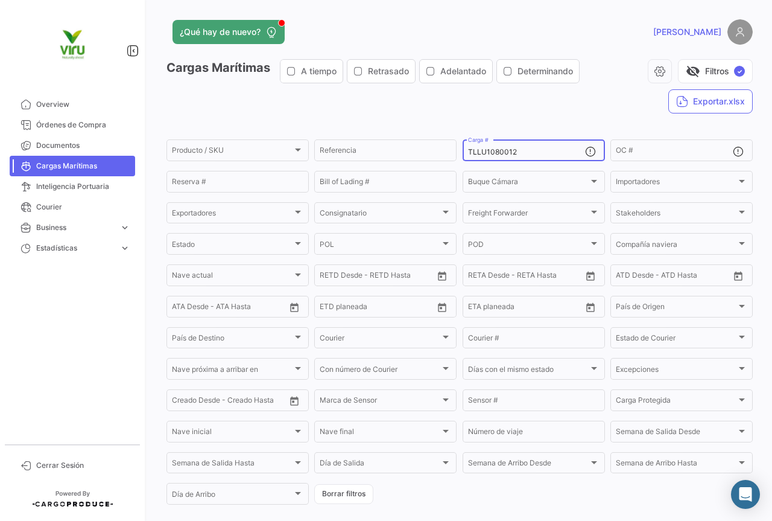
drag, startPoint x: 524, startPoint y: 148, endPoint x: 457, endPoint y: 154, distance: 67.3
click at [457, 154] on form "Producto / SKU Producto / SKU Referencia TLLU1080012 Carga # OC # Reserva # Bil…" at bounding box center [459, 322] width 586 height 369
paste input "79201"
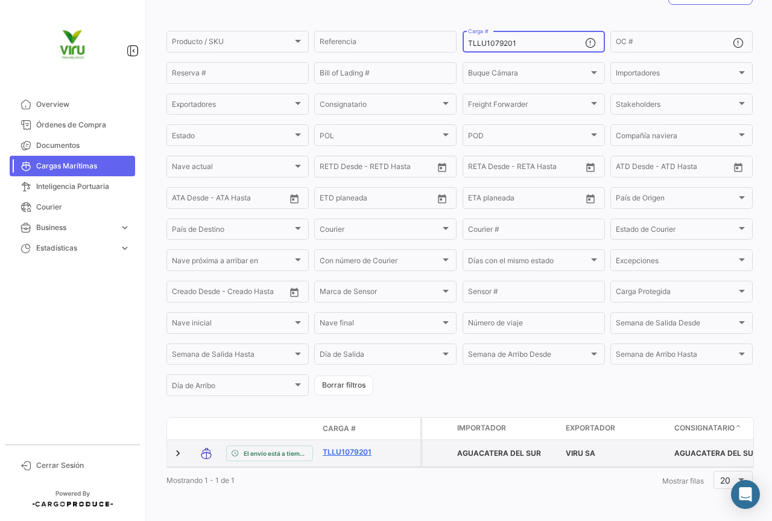
type input "TLLU1079201"
click at [337, 446] on link "TLLU1079201" at bounding box center [354, 451] width 63 height 11
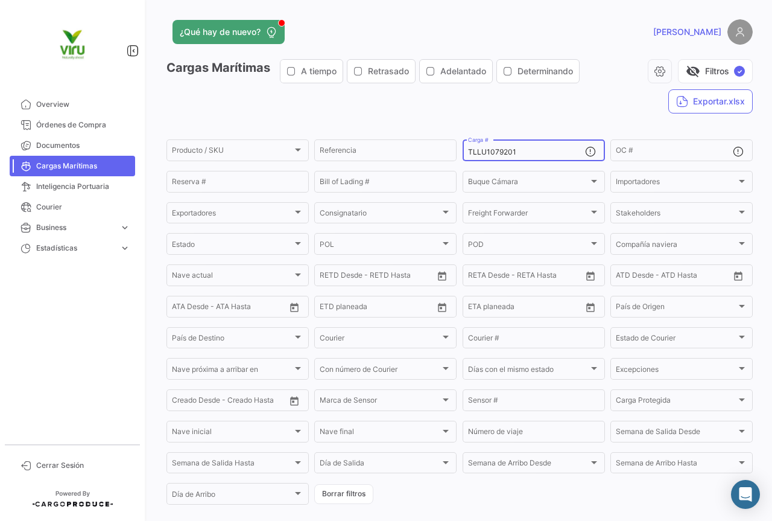
drag, startPoint x: 546, startPoint y: 150, endPoint x: 467, endPoint y: 150, distance: 79.0
click at [468, 150] on input "TLLU1079201" at bounding box center [526, 152] width 117 height 8
paste input "8822"
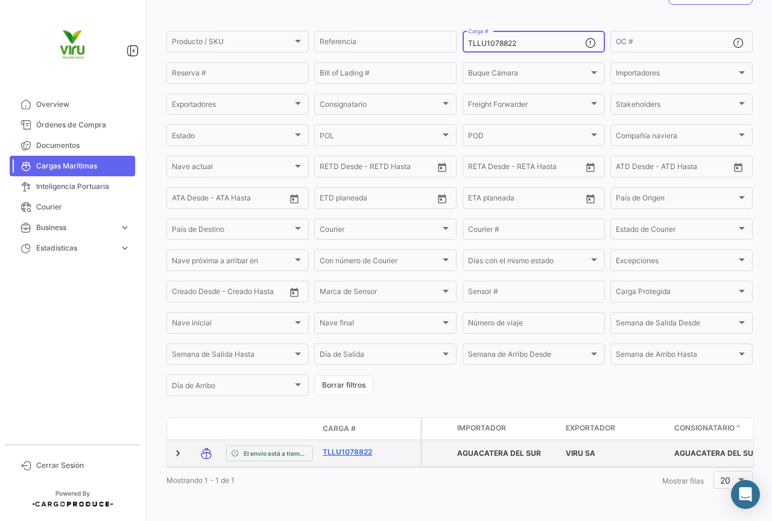
type input "TLLU1078822"
click at [364, 446] on link "TLLU1078822" at bounding box center [354, 451] width 63 height 11
